Goal: Task Accomplishment & Management: Manage account settings

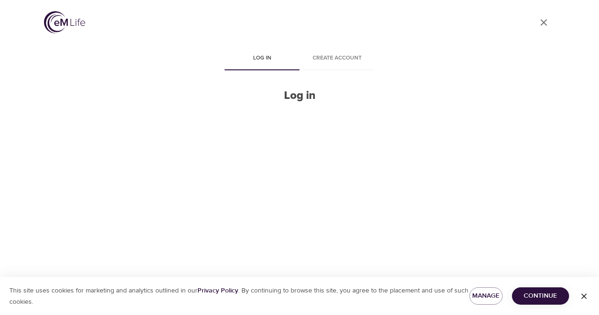
click at [297, 97] on h2 "Log in" at bounding box center [300, 96] width 150 height 14
click at [584, 296] on icon "button" at bounding box center [584, 295] width 9 height 9
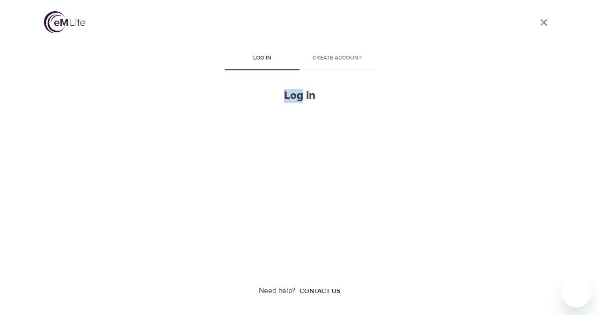
click at [308, 93] on h2 "Log in" at bounding box center [300, 96] width 150 height 14
click at [260, 58] on span "Log in" at bounding box center [262, 58] width 64 height 10
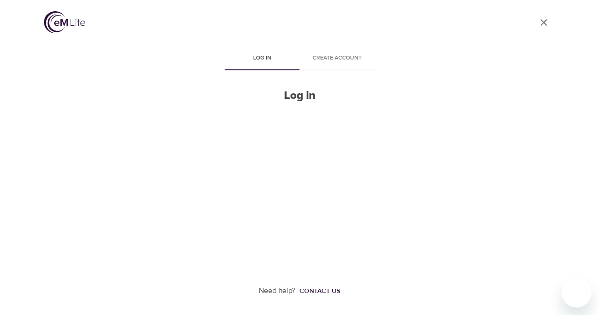
click at [260, 58] on span "Log in" at bounding box center [262, 58] width 64 height 10
click at [313, 90] on h2 "Log in" at bounding box center [300, 96] width 150 height 14
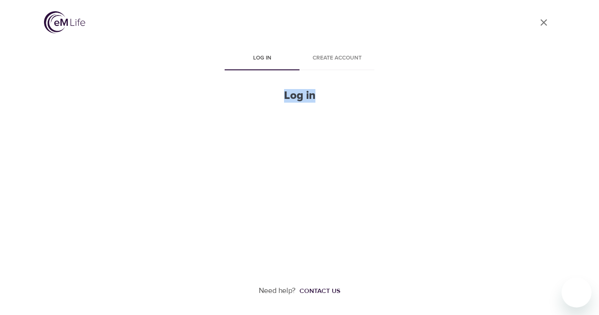
click at [287, 94] on h2 "Log in" at bounding box center [300, 96] width 150 height 14
click at [207, 140] on div "User Profile Log in Create account Log in Need help? Contact us" at bounding box center [300, 157] width 534 height 315
click at [545, 23] on icon "close" at bounding box center [544, 22] width 7 height 7
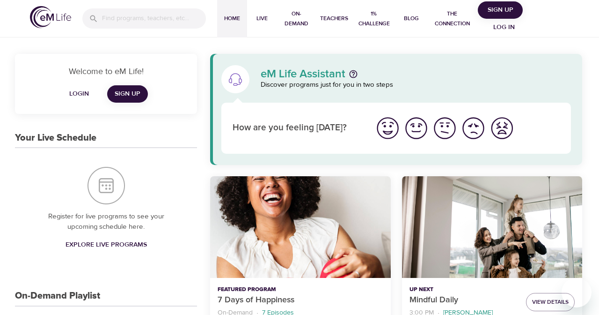
click at [301, 96] on div "eM Life Assistant Discover programs just for you in two steps" at bounding box center [396, 78] width 361 height 39
click at [507, 27] on span "Log in" at bounding box center [504, 28] width 37 height 12
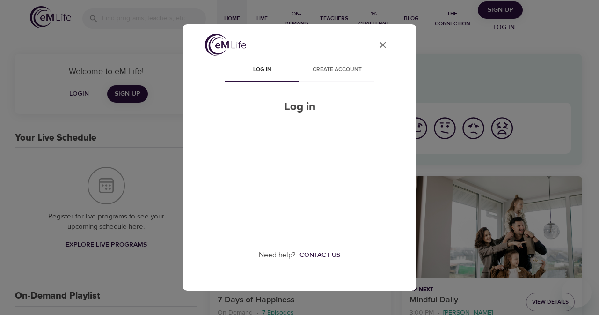
click at [348, 71] on span "Create account" at bounding box center [337, 70] width 64 height 10
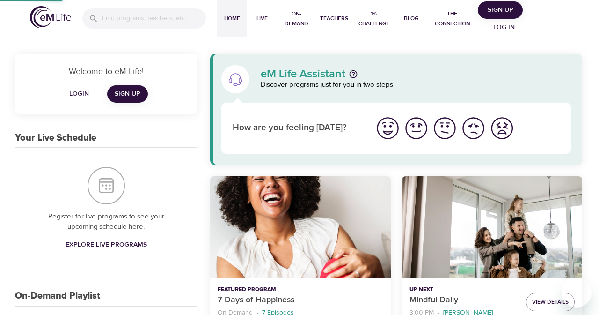
click at [319, 63] on div "eM Life Assistant Discover programs just for you in two steps" at bounding box center [416, 79] width 322 height 33
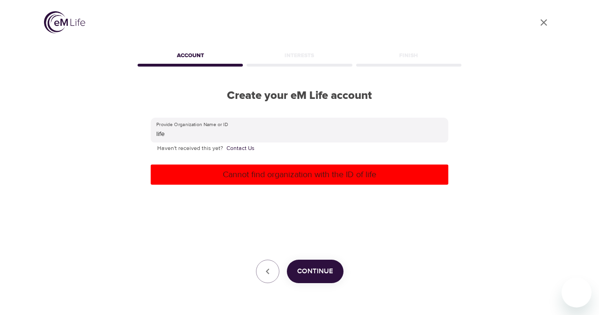
click at [543, 22] on icon "User Profile" at bounding box center [543, 22] width 11 height 11
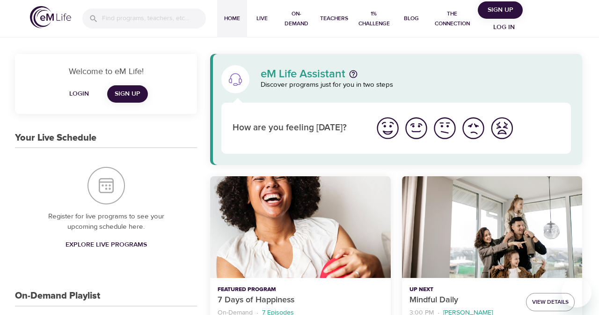
click at [501, 28] on span "Log in" at bounding box center [504, 28] width 37 height 12
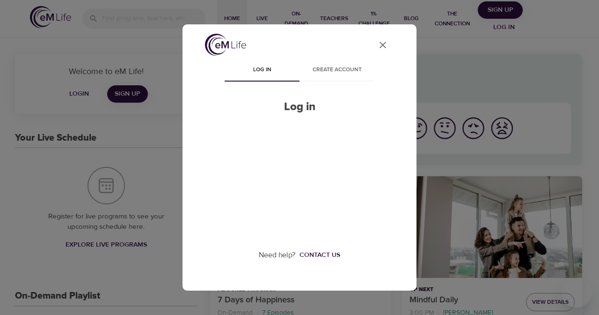
click at [305, 108] on h2 "Log in" at bounding box center [300, 107] width 150 height 14
click at [383, 44] on icon "User Profile" at bounding box center [382, 44] width 11 height 11
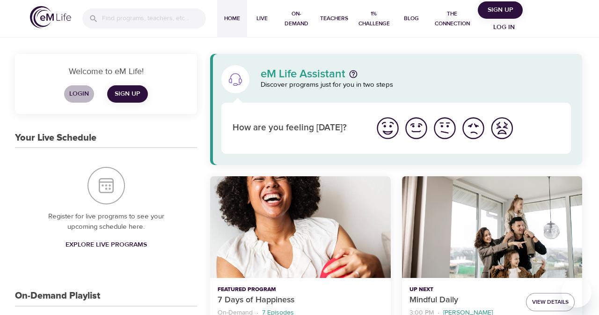
click at [77, 90] on span "Login" at bounding box center [79, 94] width 22 height 12
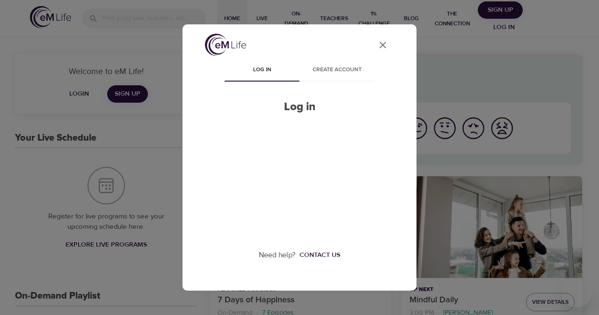
click at [254, 72] on span "Log in" at bounding box center [262, 70] width 64 height 10
click at [274, 66] on span "Log in" at bounding box center [262, 70] width 64 height 10
click at [248, 75] on button "Log in" at bounding box center [262, 70] width 75 height 22
click at [340, 73] on span "Create account" at bounding box center [337, 70] width 64 height 10
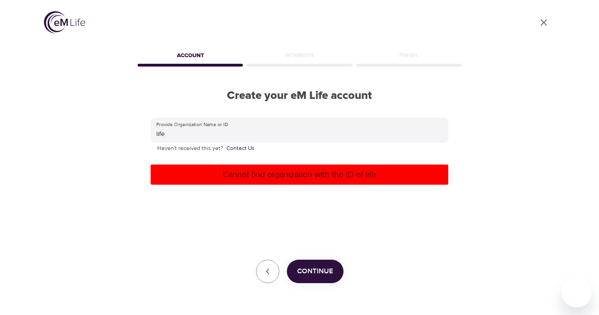
click at [214, 178] on p "Cannot find organization with the ID of life" at bounding box center [300, 174] width 290 height 13
click at [306, 55] on div "Interests" at bounding box center [299, 57] width 109 height 19
click at [415, 53] on div "Finish" at bounding box center [408, 57] width 109 height 19
click at [268, 267] on icon "button" at bounding box center [267, 270] width 11 height 11
click at [545, 21] on icon "User Profile" at bounding box center [543, 22] width 11 height 11
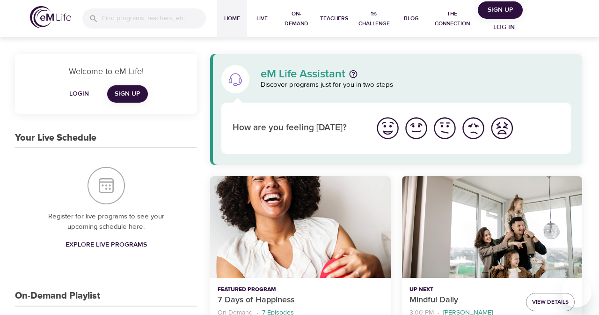
click at [80, 93] on span "Login" at bounding box center [79, 94] width 22 height 12
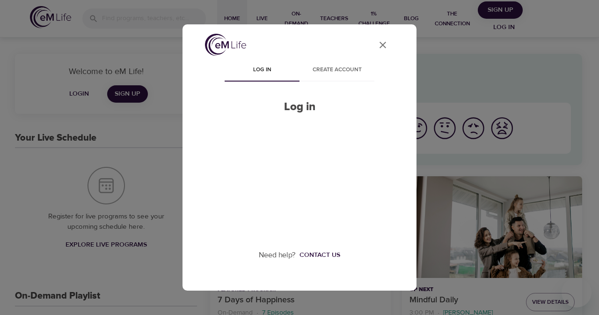
click at [246, 74] on span "Log in" at bounding box center [262, 70] width 64 height 10
click at [298, 111] on h2 "Log in" at bounding box center [300, 107] width 150 height 14
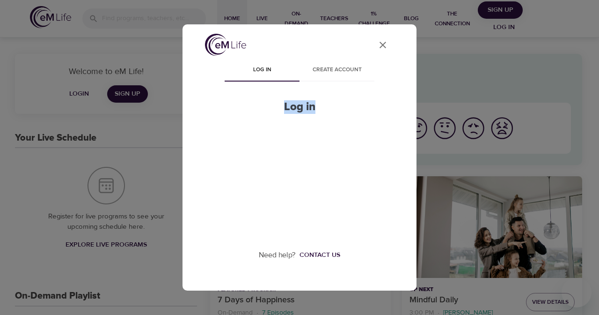
click at [298, 111] on h2 "Log in" at bounding box center [300, 107] width 150 height 14
click at [337, 71] on span "Create account" at bounding box center [337, 70] width 64 height 10
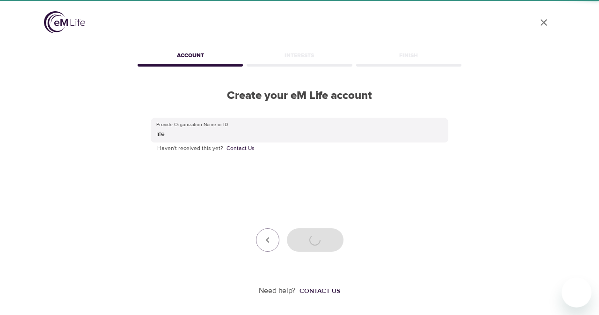
click at [337, 71] on span "Create account" at bounding box center [337, 70] width 64 height 10
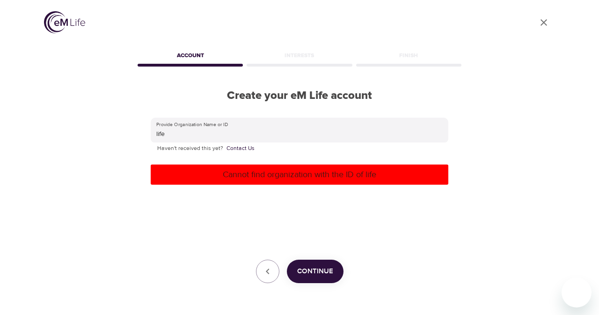
click at [545, 21] on icon "User Profile" at bounding box center [543, 22] width 11 height 11
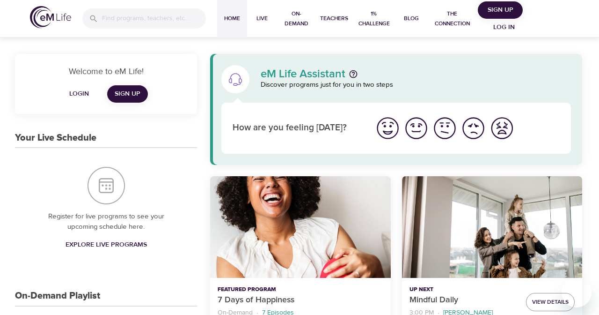
click at [53, 137] on h3 "Your Live Schedule" at bounding box center [55, 138] width 81 height 11
click at [124, 63] on div "Welcome to eM Life! Login Sign Up" at bounding box center [106, 84] width 182 height 60
click at [77, 92] on span "Login" at bounding box center [79, 94] width 22 height 12
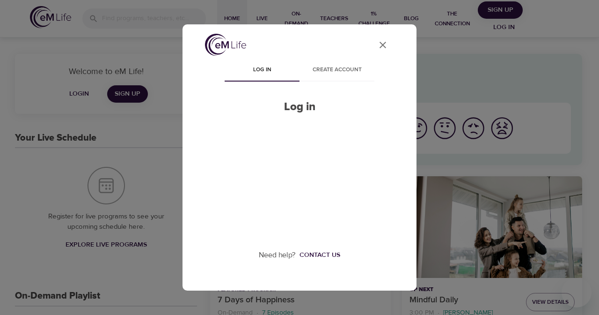
click at [239, 77] on button "Log in" at bounding box center [262, 70] width 75 height 22
click at [295, 109] on h2 "Log in" at bounding box center [300, 107] width 150 height 14
click at [346, 65] on button "Create account" at bounding box center [337, 70] width 75 height 22
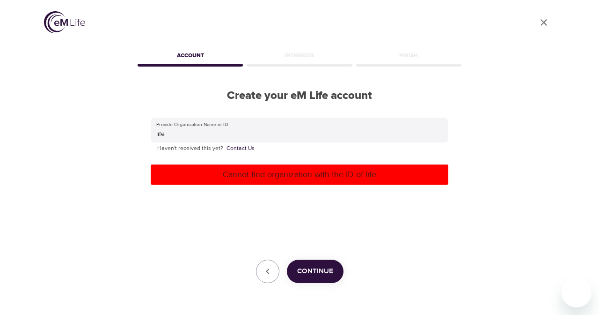
click at [545, 21] on icon "User Profile" at bounding box center [543, 22] width 11 height 11
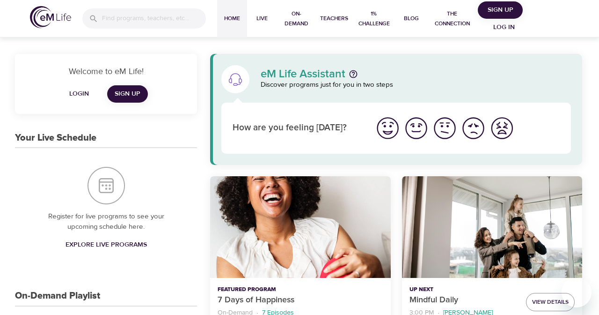
click at [501, 26] on span "Log in" at bounding box center [504, 28] width 37 height 12
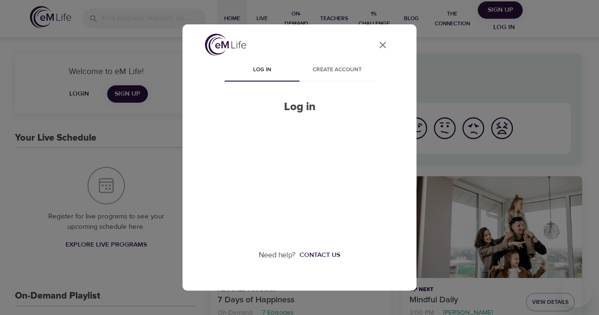
click at [223, 77] on div "User Profile Log in Create account Log in Need help? Contact us" at bounding box center [300, 156] width 212 height 245
click at [259, 71] on span "Log in" at bounding box center [262, 70] width 64 height 10
click at [385, 45] on icon "User Profile" at bounding box center [382, 44] width 11 height 11
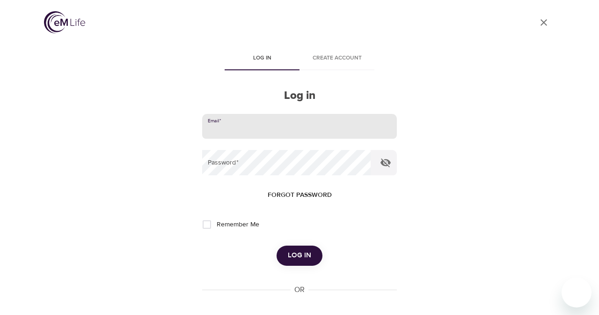
type input "Miha"
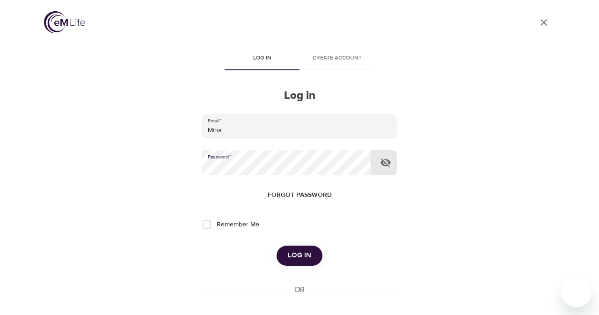
click at [293, 194] on span "Forgot password" at bounding box center [300, 195] width 64 height 12
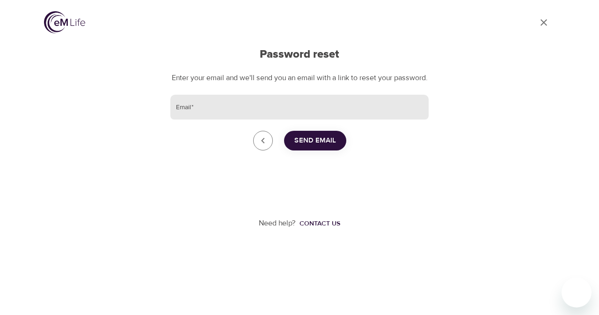
click at [192, 115] on input "Email   *" at bounding box center [299, 107] width 258 height 25
click at [235, 116] on input "Email   *" at bounding box center [299, 107] width 258 height 25
